Goal: Information Seeking & Learning: Learn about a topic

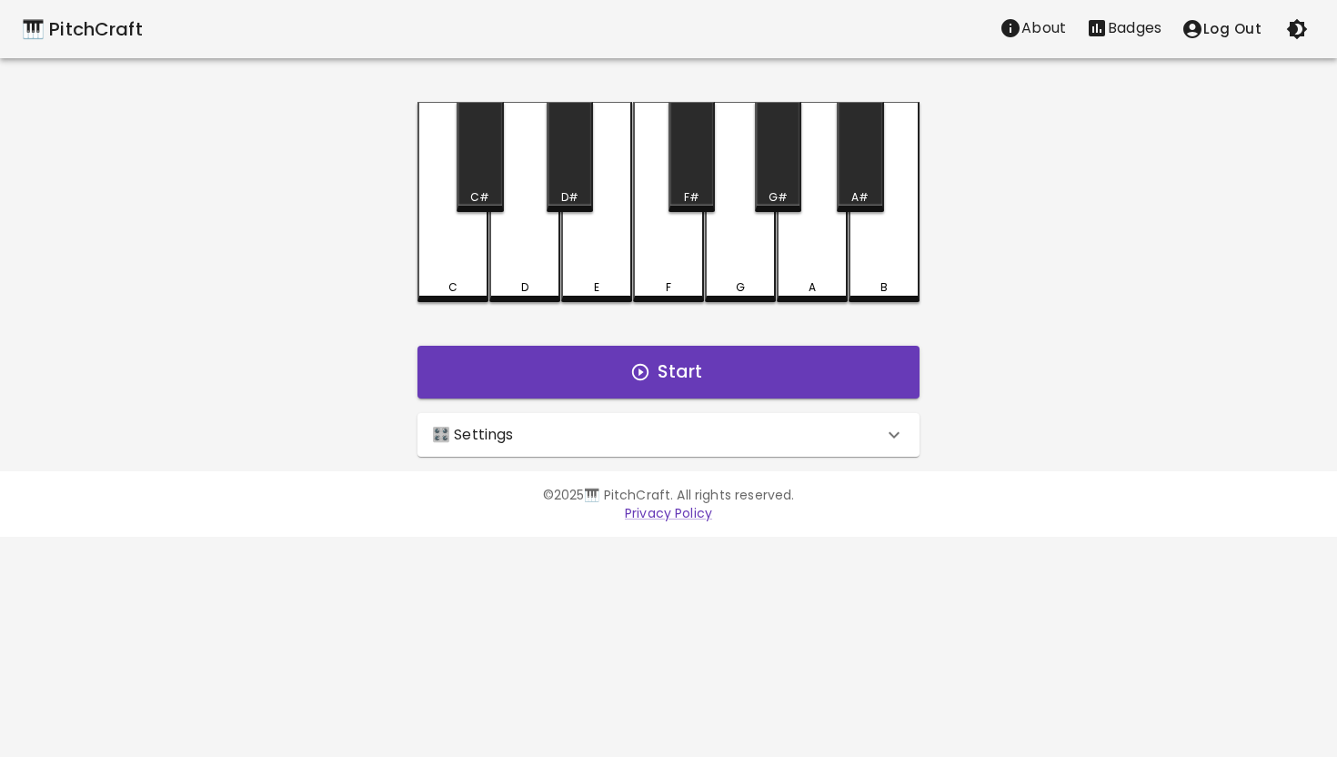
click at [1118, 36] on p "Badges" at bounding box center [1135, 28] width 54 height 22
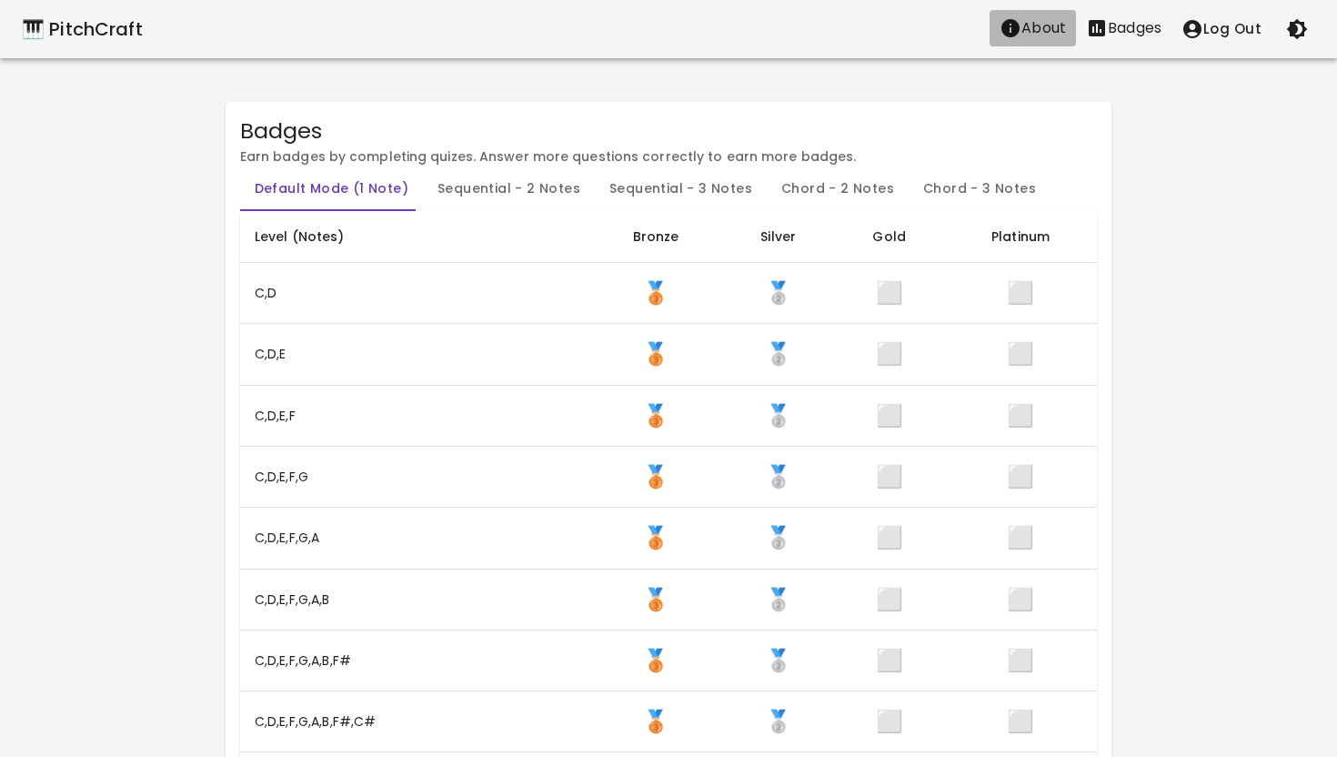
click at [1021, 34] on icon "About" at bounding box center [1010, 28] width 22 height 22
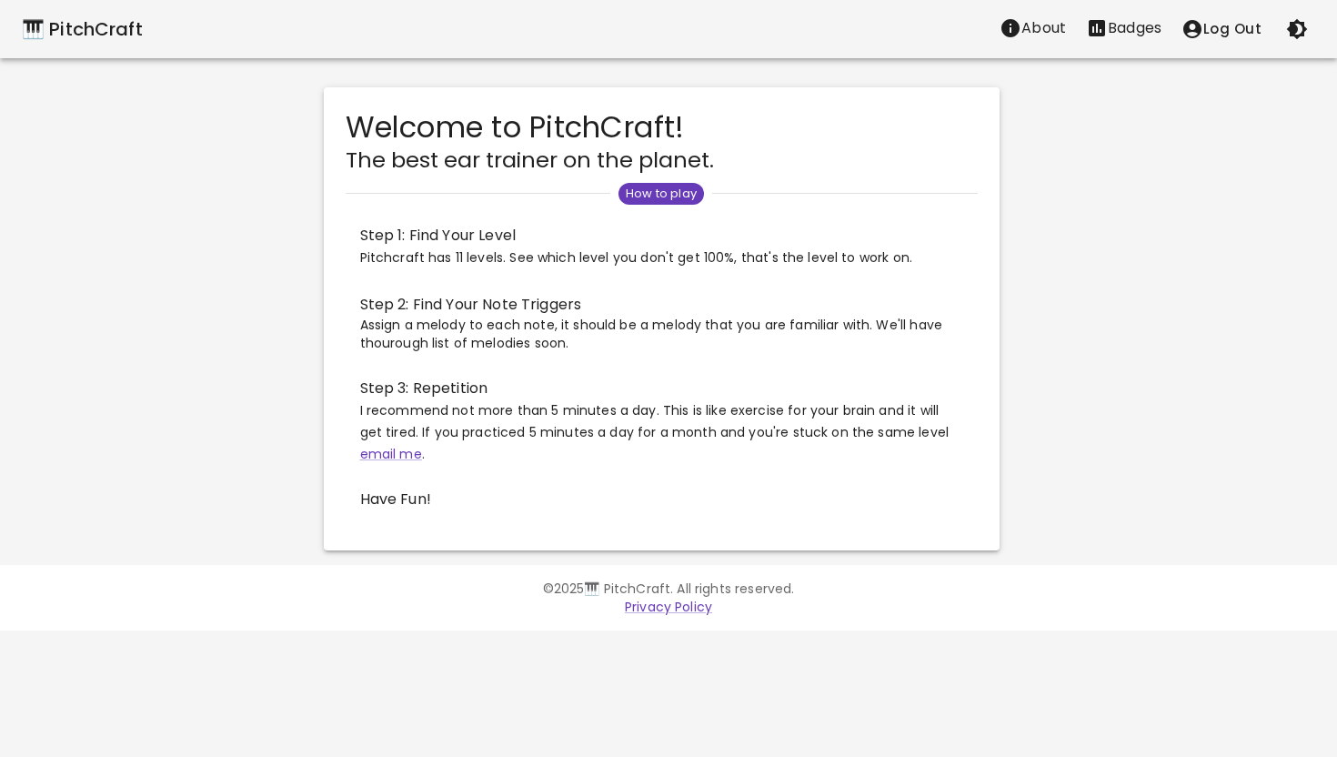
click at [1034, 31] on p "About" at bounding box center [1043, 28] width 45 height 22
click at [666, 199] on span "How to play" at bounding box center [660, 194] width 85 height 18
click at [1148, 23] on p "Badges" at bounding box center [1135, 28] width 54 height 22
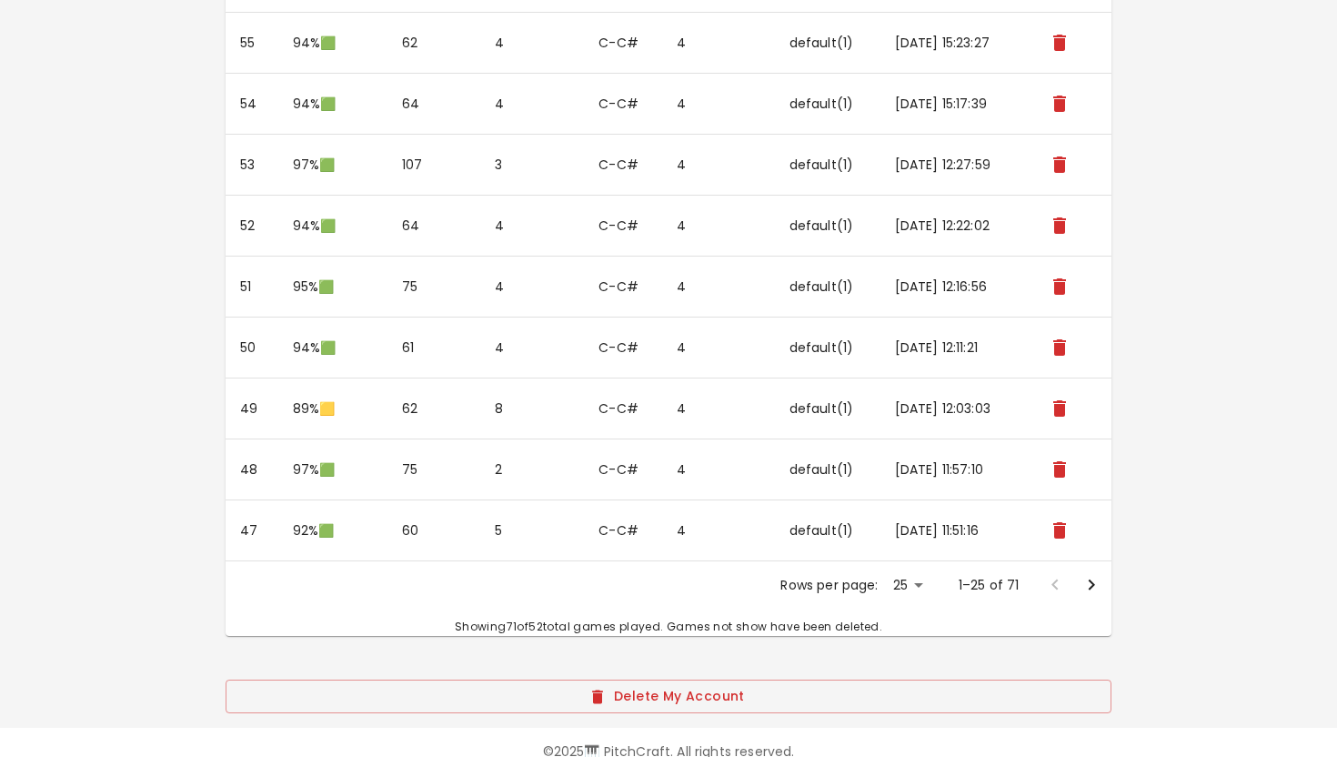
scroll to position [2455, 0]
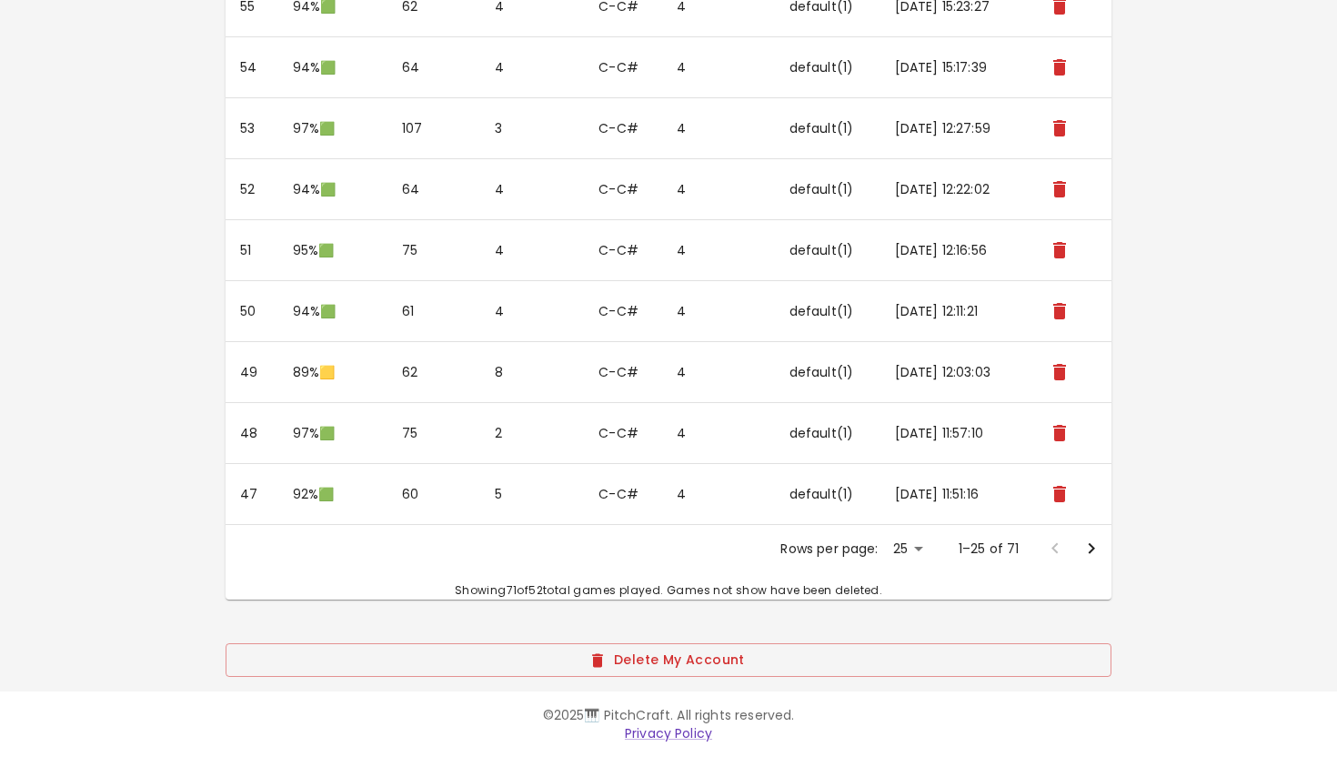
click at [1096, 555] on icon "Go to next page" at bounding box center [1091, 548] width 22 height 22
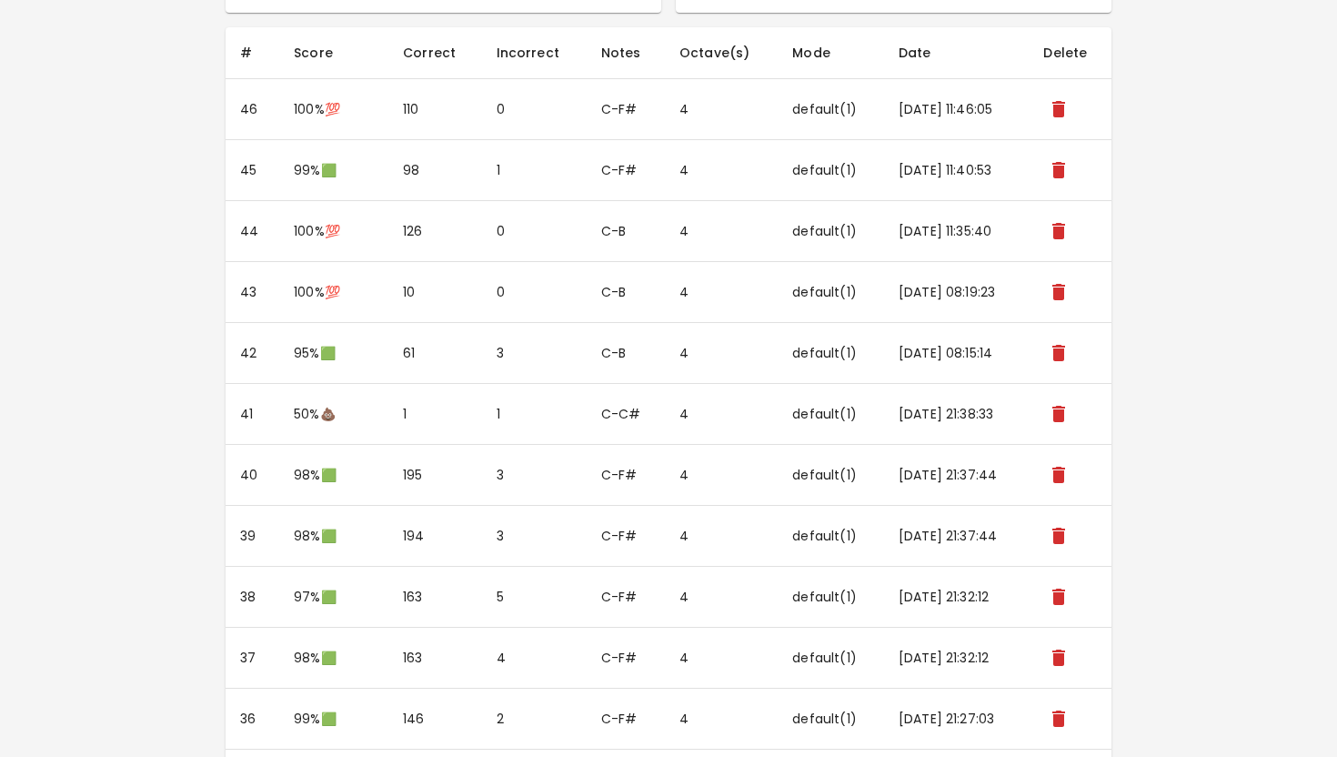
scroll to position [1381, 0]
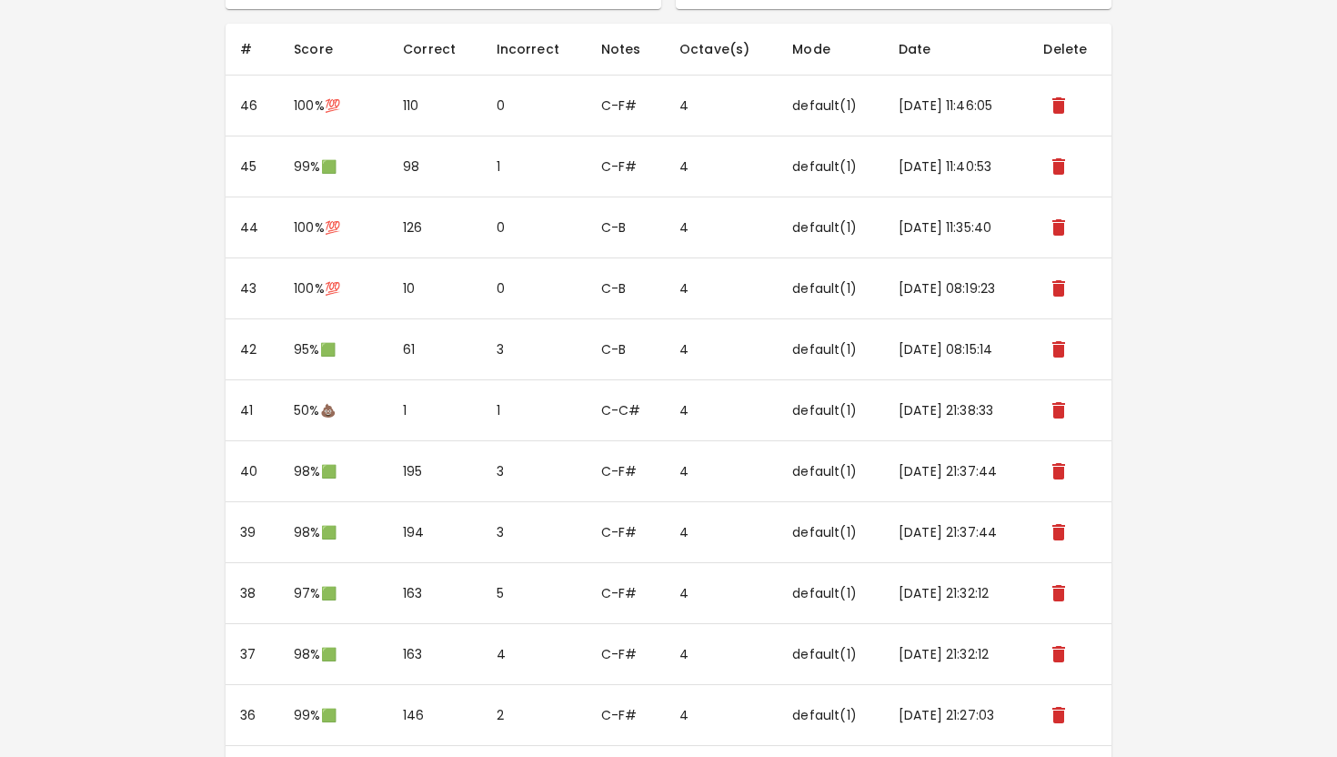
click at [1068, 405] on icon "delete" at bounding box center [1059, 410] width 22 height 22
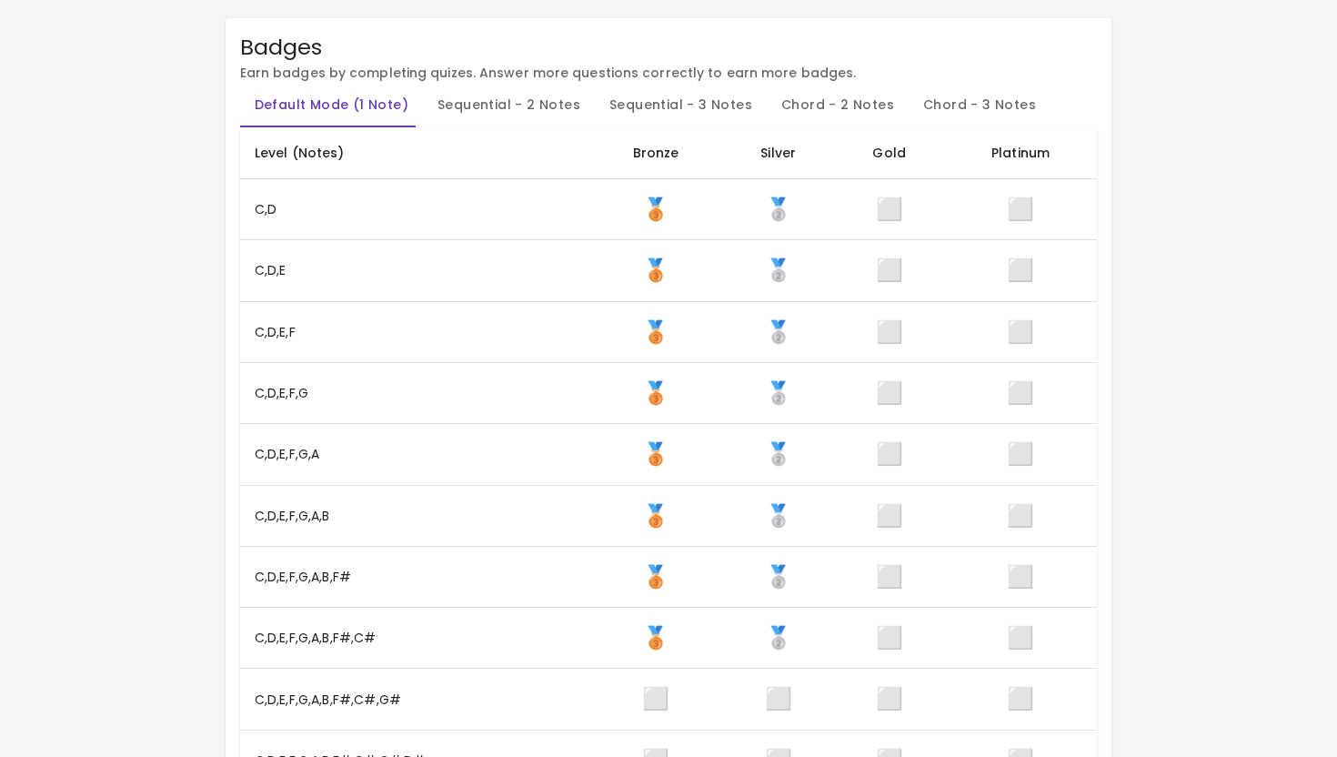
scroll to position [0, 0]
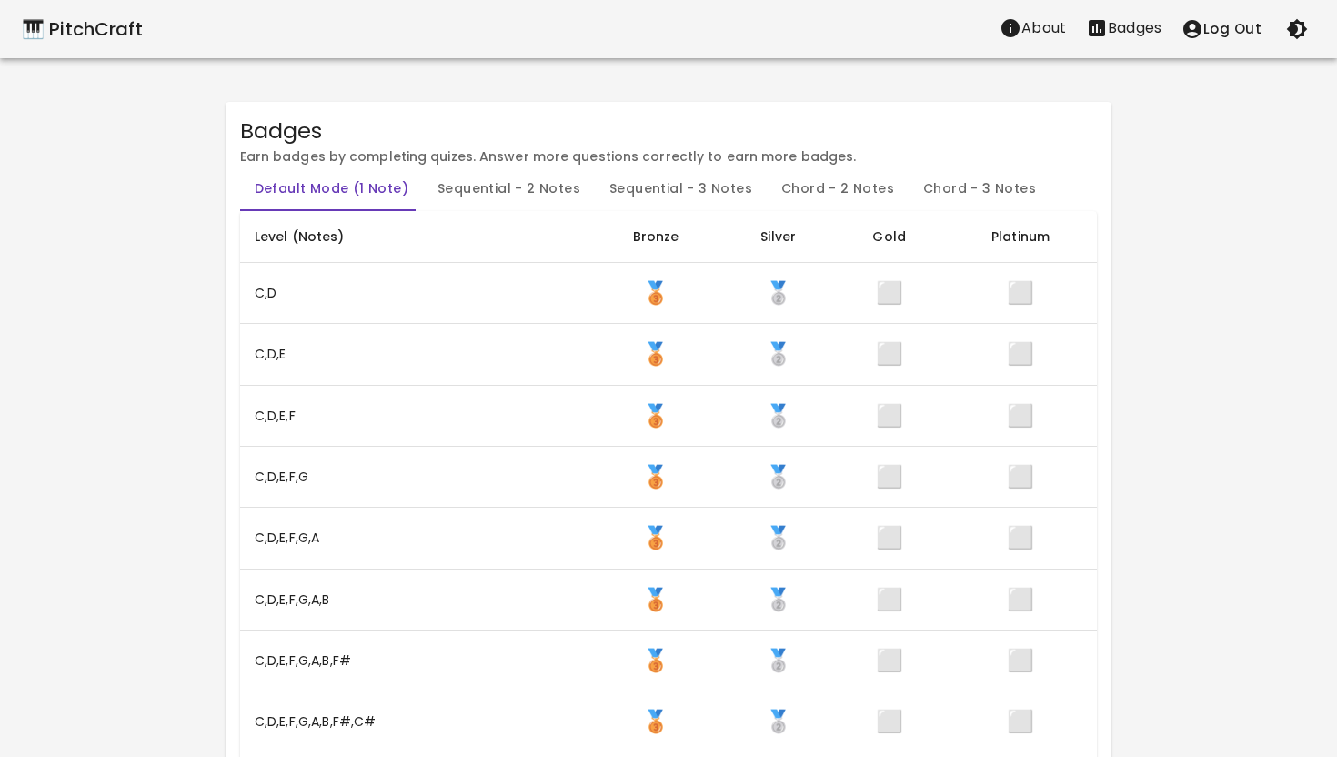
click at [120, 29] on div "🎹 PitchCraft" at bounding box center [82, 29] width 121 height 29
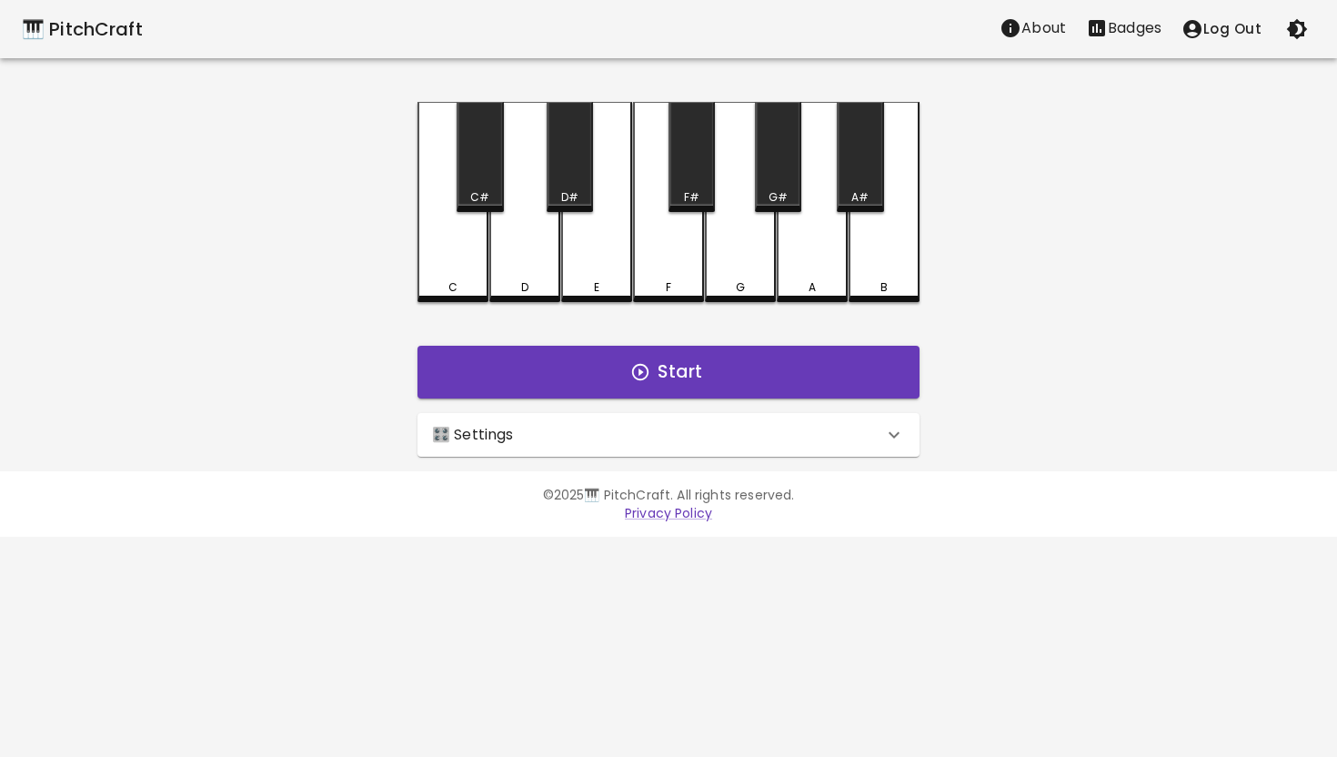
click at [883, 425] on icon at bounding box center [894, 435] width 22 height 22
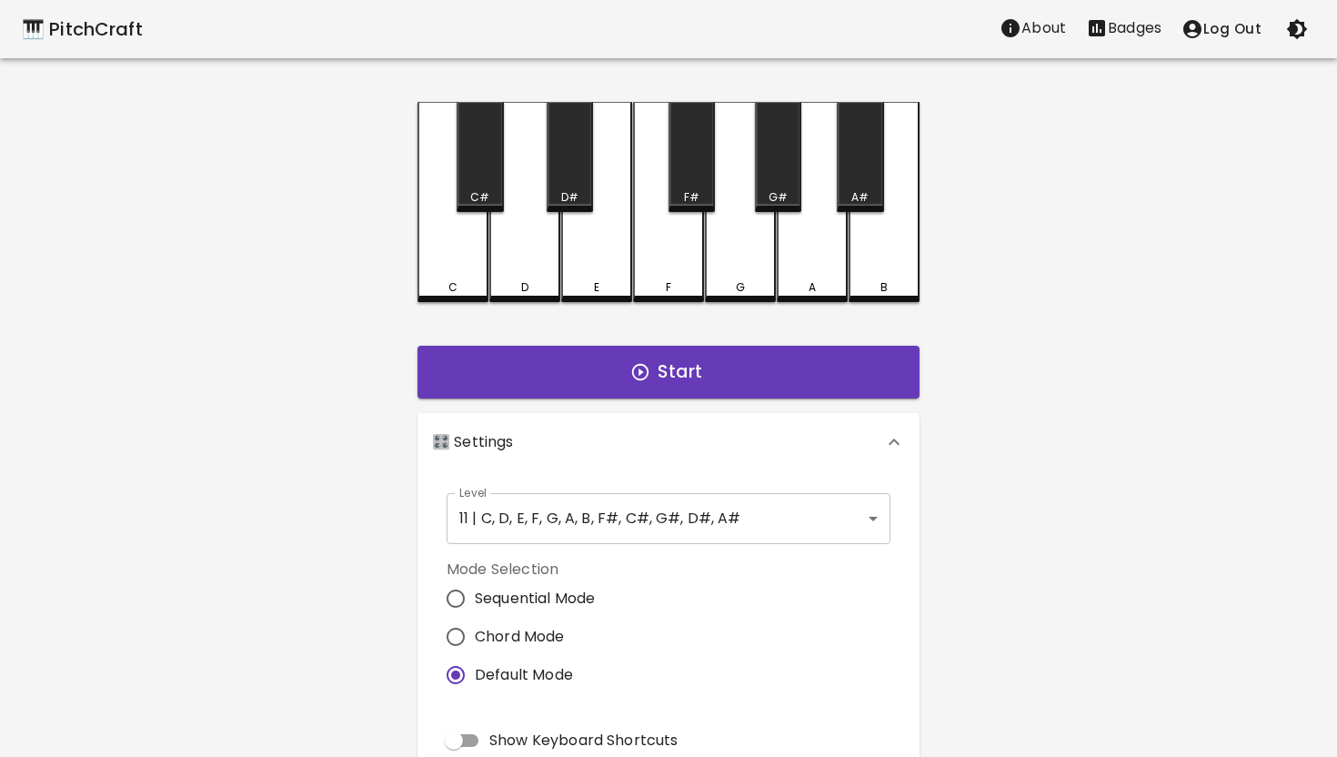
click at [874, 503] on body "🎹 PitchCraft About Badges Log Out C C# D D# E F F# G G# A A# B Start 🎛️ Setting…" at bounding box center [668, 550] width 1337 height 1101
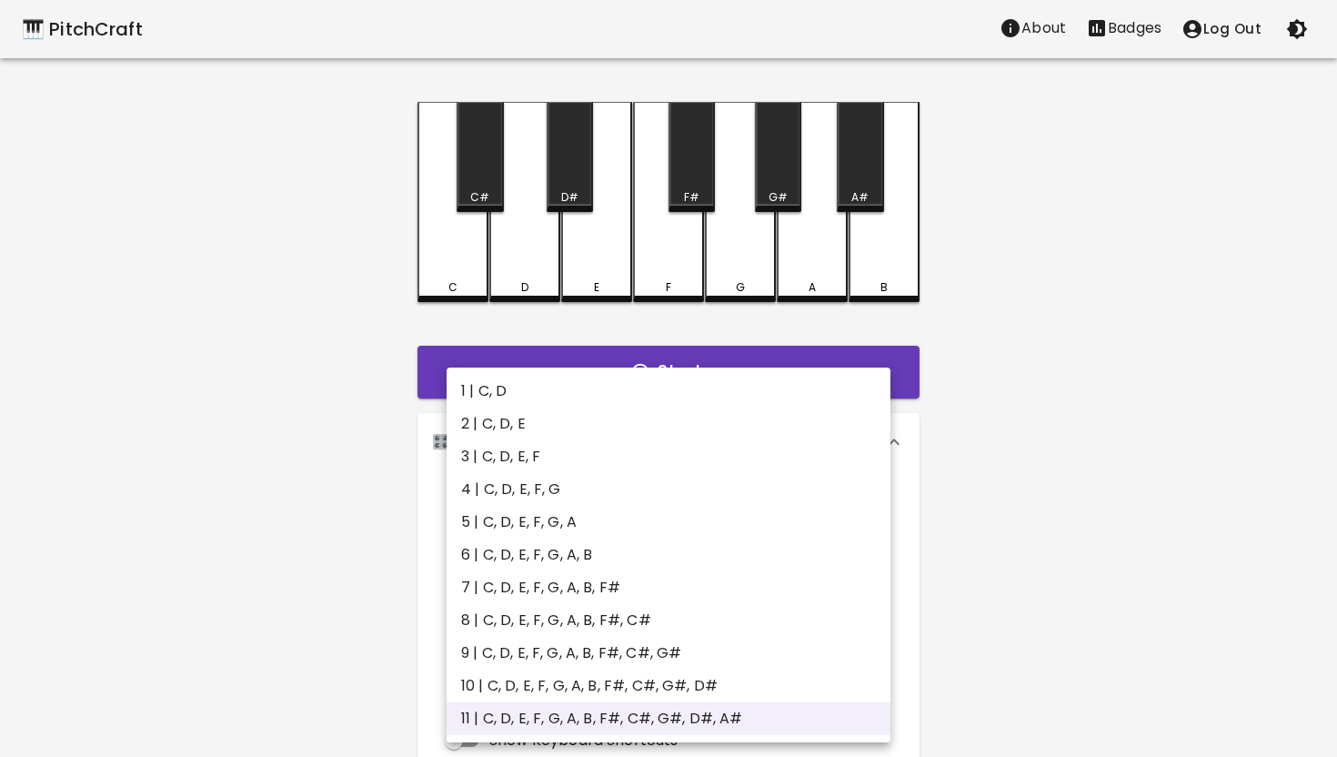
click at [674, 614] on li "8 | C, D, E, F, G, A, B, F#, C#" at bounding box center [668, 620] width 444 height 33
type input "15"
